Goal: Information Seeking & Learning: Find specific fact

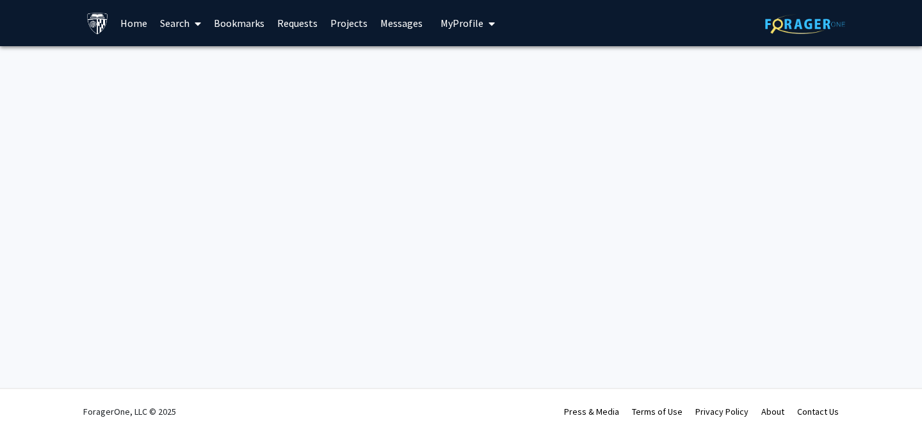
click at [162, 14] on link "Search" at bounding box center [181, 23] width 54 height 45
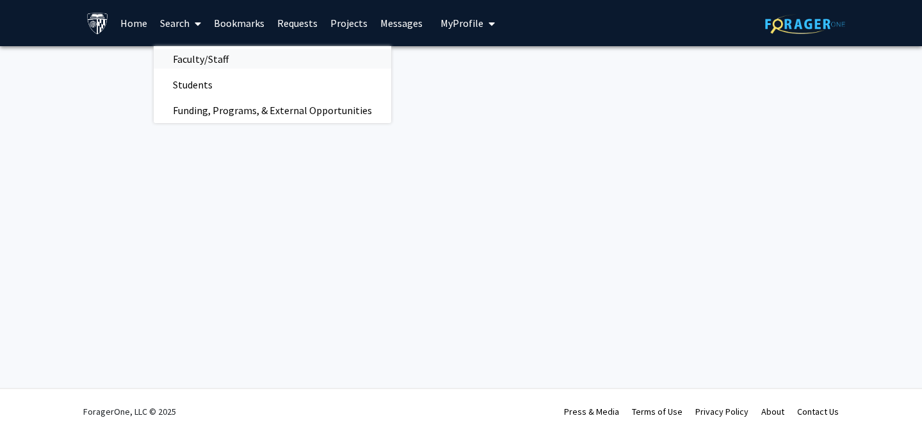
click at [178, 63] on span "Faculty/Staff" at bounding box center [201, 59] width 94 height 26
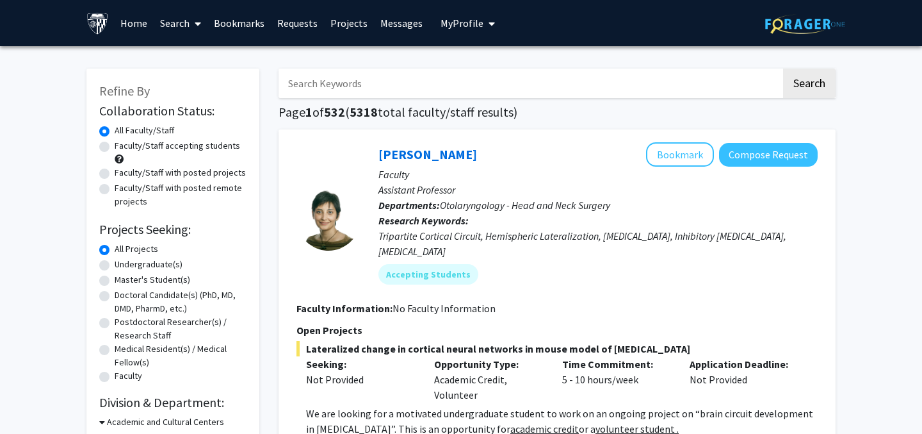
click at [425, 90] on input "Search Keywords" at bounding box center [530, 83] width 503 height 29
click at [400, 86] on input "Search Keywords" at bounding box center [530, 83] width 503 height 29
click at [783, 69] on button "Search" at bounding box center [809, 83] width 53 height 29
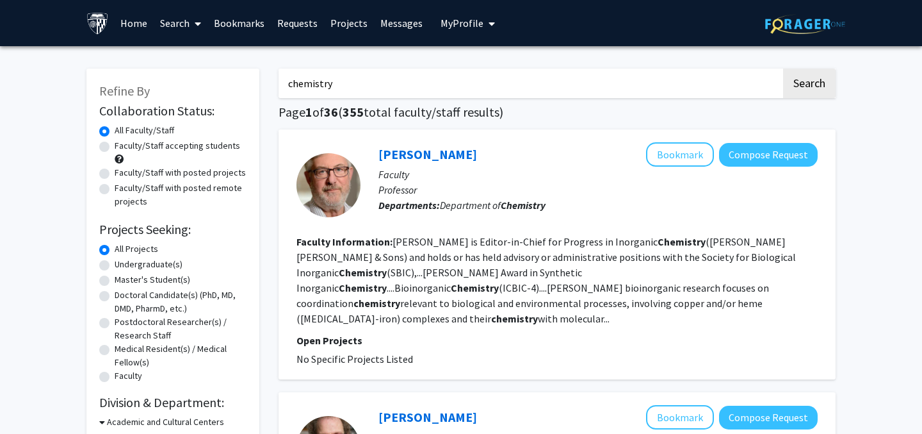
click at [357, 86] on input "chemistry" at bounding box center [530, 83] width 503 height 29
type input "damarla"
click at [783, 69] on button "Search" at bounding box center [809, 83] width 53 height 29
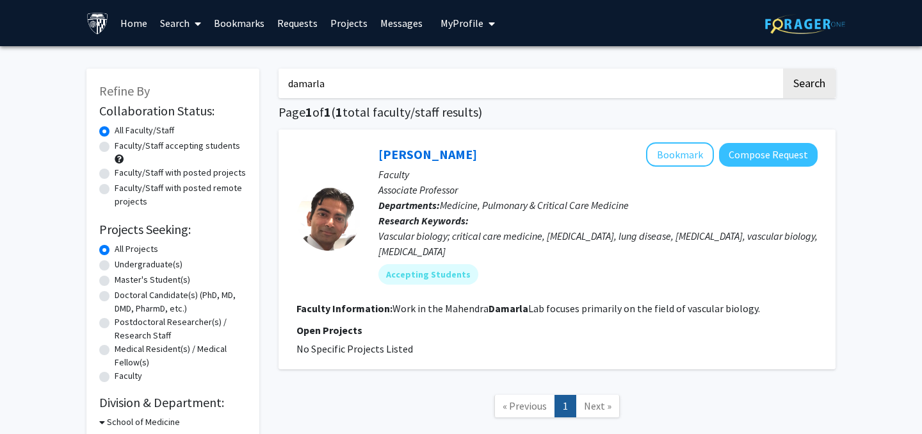
click at [375, 86] on input "damarla" at bounding box center [530, 83] width 503 height 29
click at [535, 121] on div "Search Page 1 of 1 ( 1 total faculty/staff results) [PERSON_NAME] Bookmark Comp…" at bounding box center [557, 281] width 576 height 450
type input "chemistry"
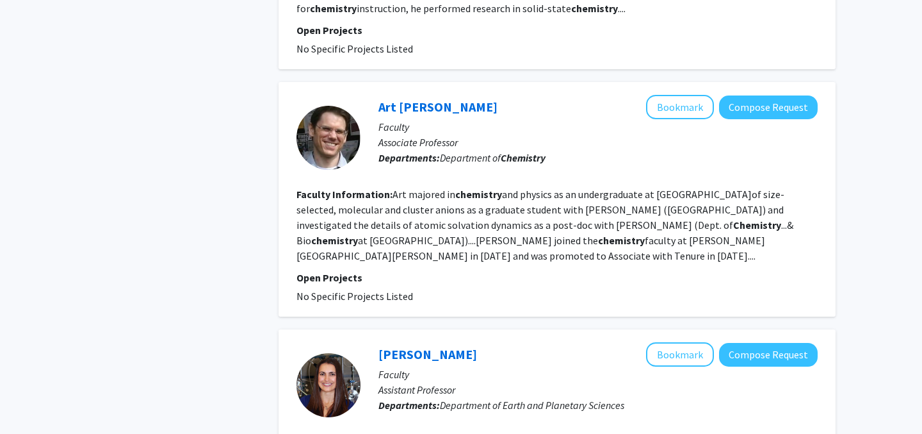
scroll to position [2602, 0]
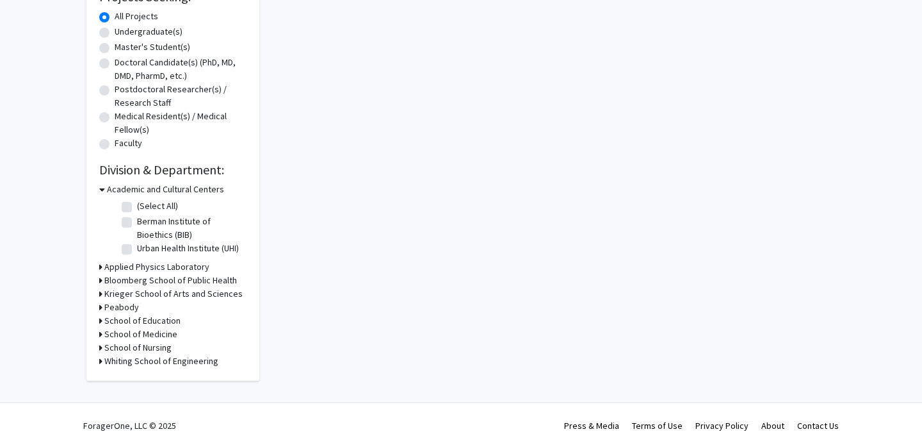
scroll to position [230, 0]
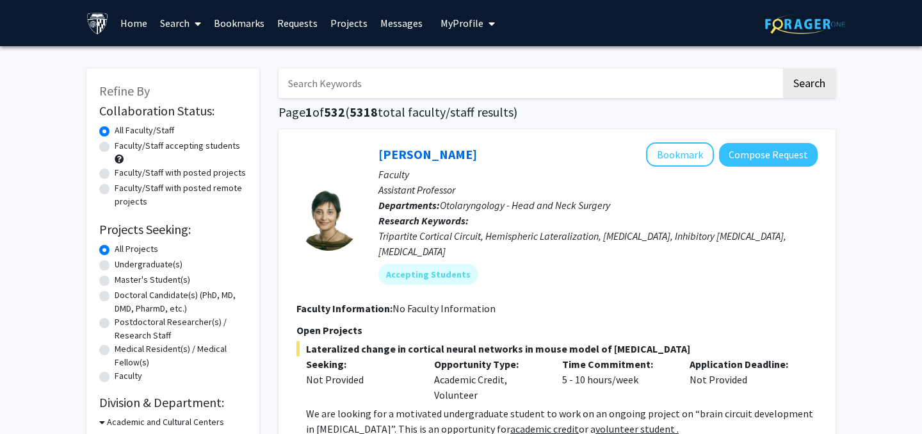
scroll to position [1, 0]
